Goal: Check status

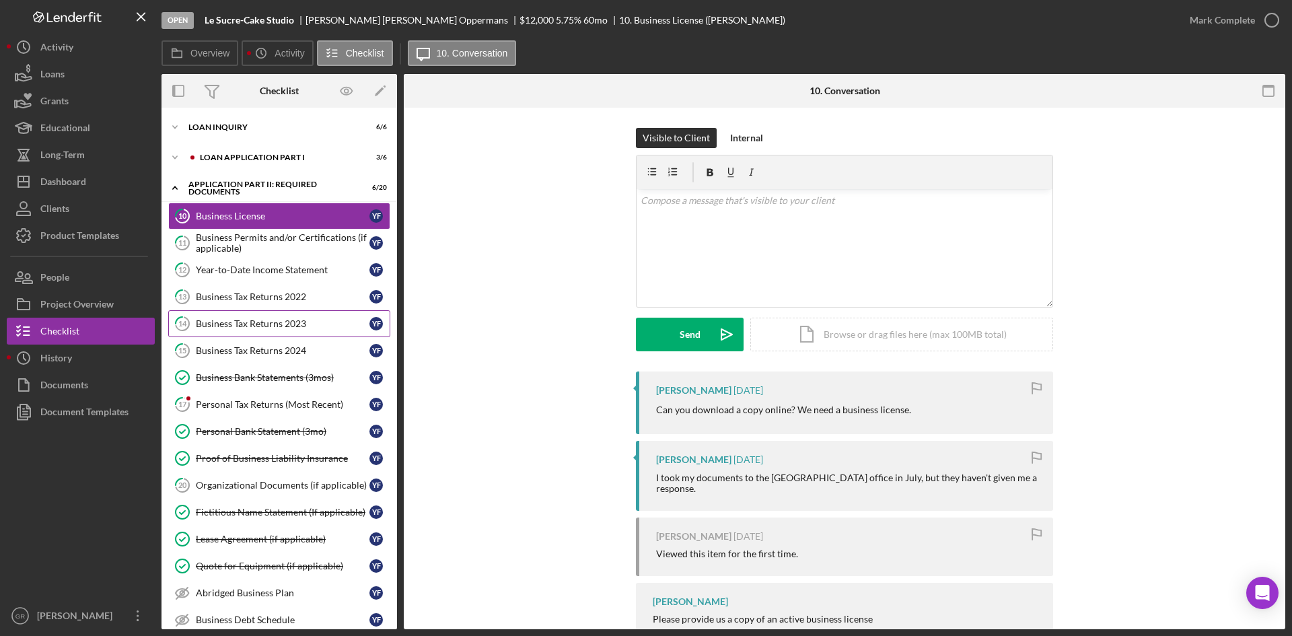
click at [233, 310] on link "14 Business Tax Returns 2023 Y F" at bounding box center [279, 323] width 222 height 27
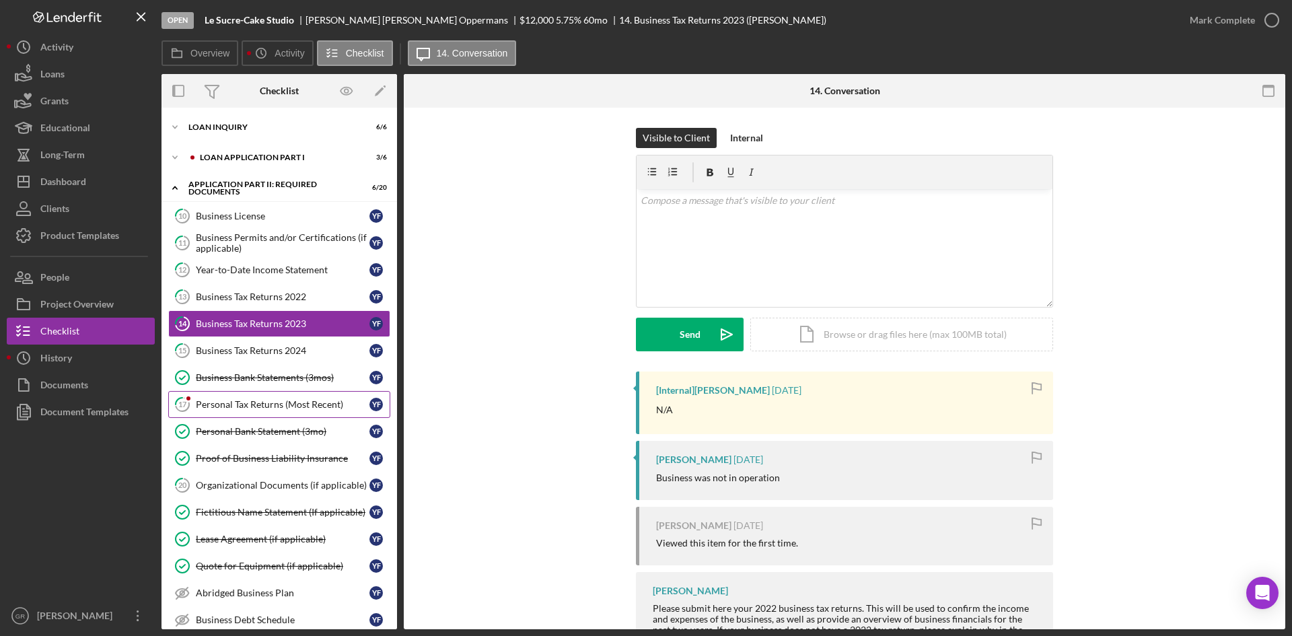
click at [278, 412] on link "17 Personal Tax Returns (Most Recent) Y F" at bounding box center [279, 404] width 222 height 27
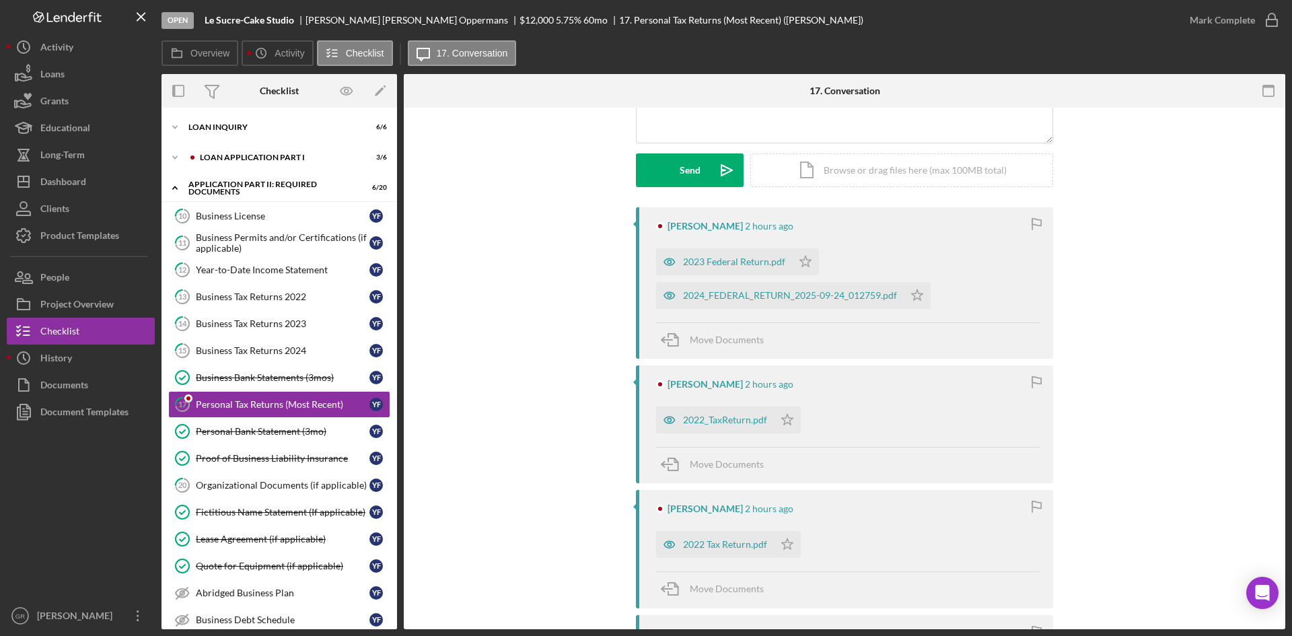
scroll to position [202, 0]
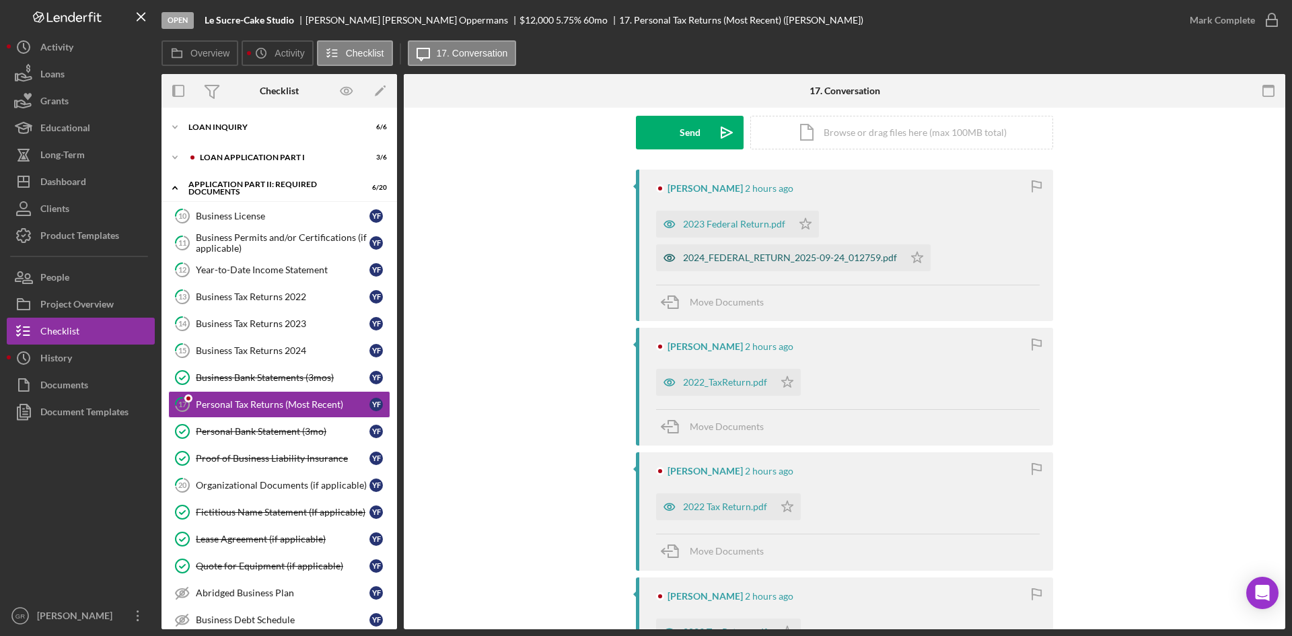
click at [725, 250] on div "2024_FEDERAL_RETURN_2025-09-24_012759.pdf" at bounding box center [780, 257] width 248 height 27
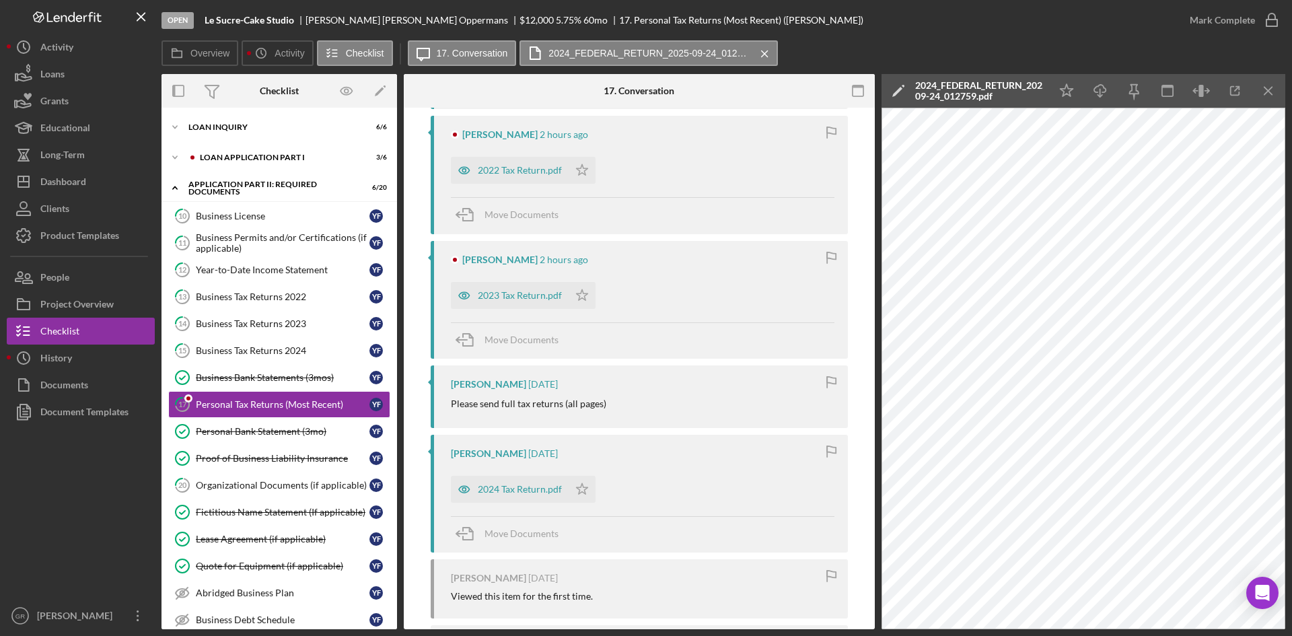
scroll to position [135, 0]
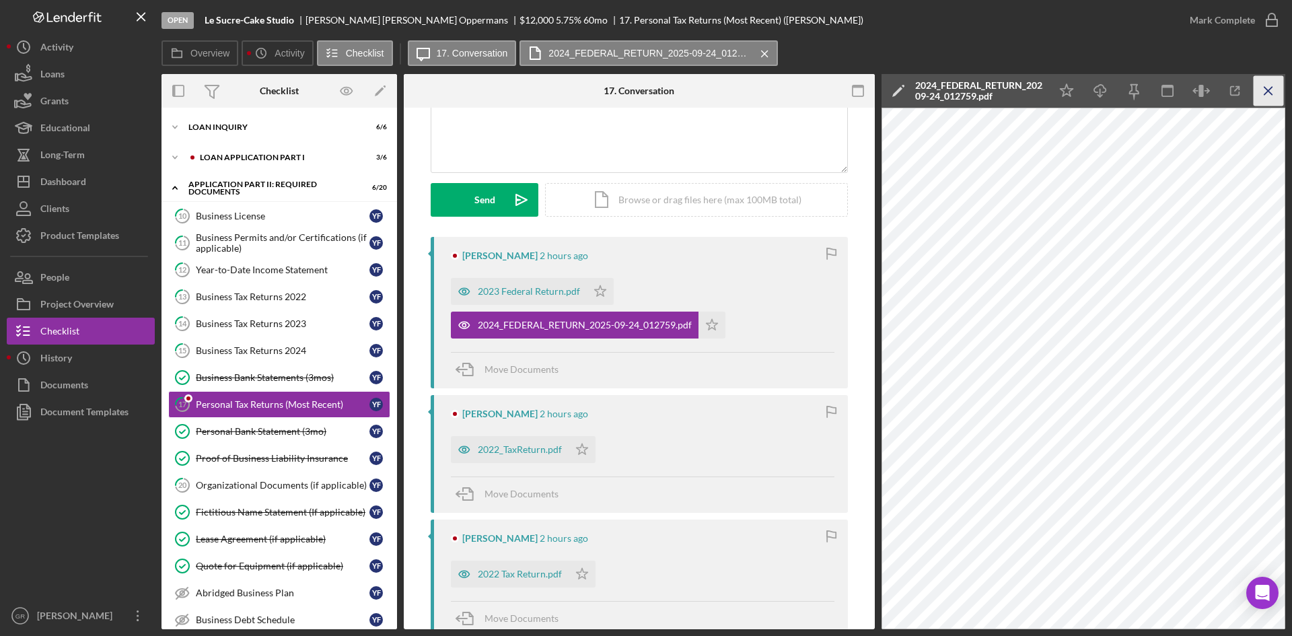
click at [1266, 101] on icon "Icon/Menu Close" at bounding box center [1268, 91] width 30 height 30
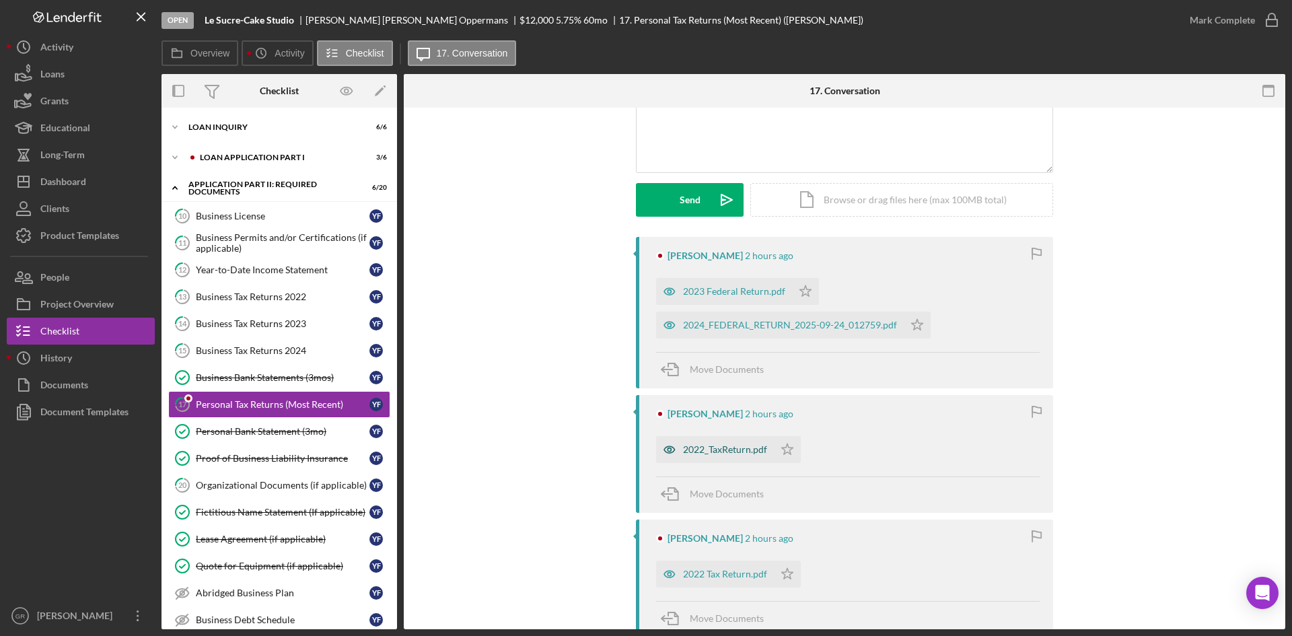
click at [721, 443] on div "2022_TaxReturn.pdf" at bounding box center [715, 449] width 118 height 27
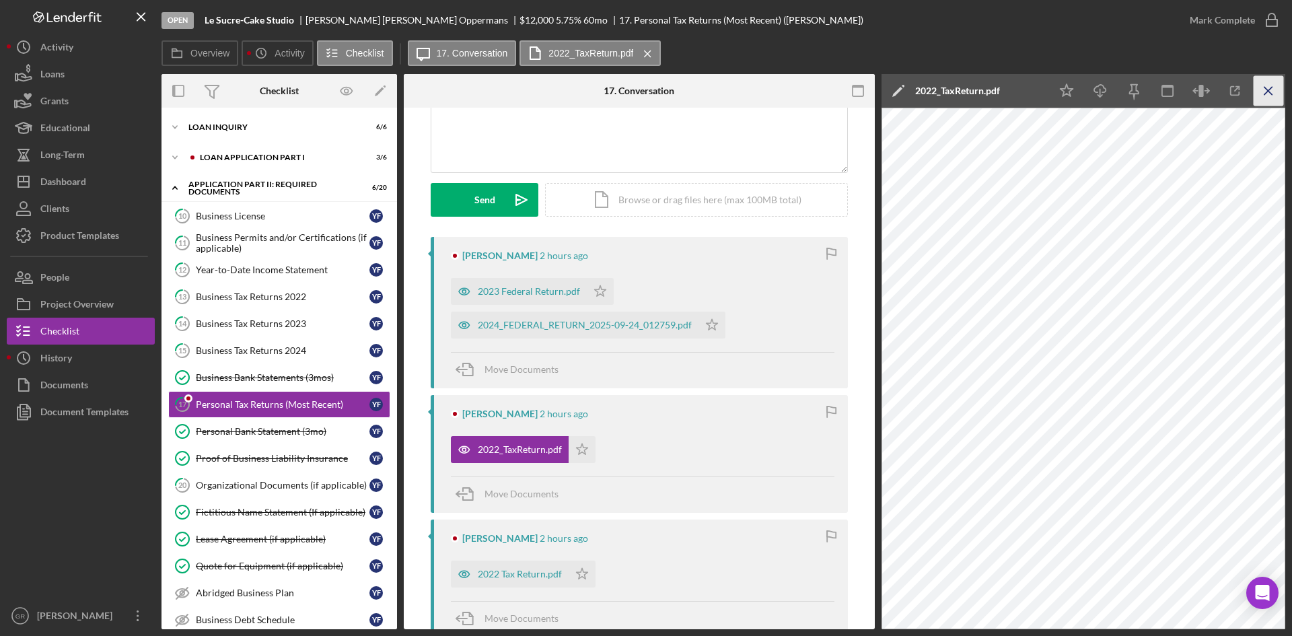
click at [1266, 92] on icon "Icon/Menu Close" at bounding box center [1268, 91] width 30 height 30
